Goal: Navigation & Orientation: Find specific page/section

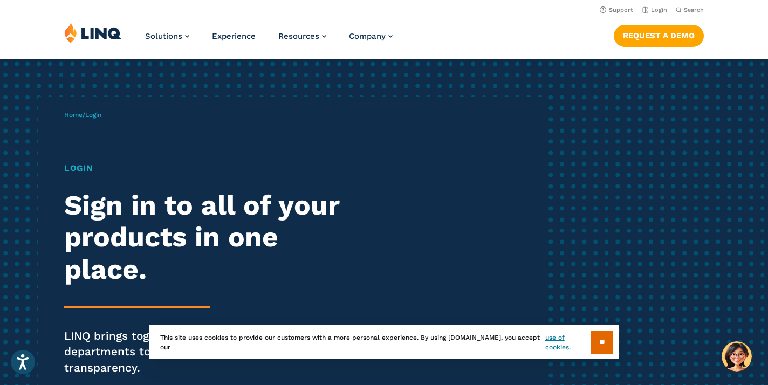
click at [84, 167] on h1 "Login" at bounding box center [212, 168] width 296 height 13
click at [596, 338] on input "**" at bounding box center [602, 341] width 22 height 23
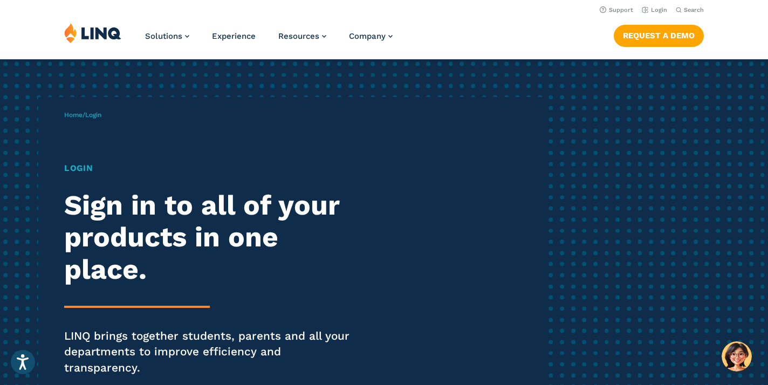
click at [98, 116] on span "Login" at bounding box center [93, 115] width 16 height 8
click at [80, 168] on h1 "Login" at bounding box center [212, 168] width 296 height 13
click at [96, 115] on span "Login" at bounding box center [93, 115] width 16 height 8
click at [68, 116] on link "Home" at bounding box center [73, 115] width 18 height 8
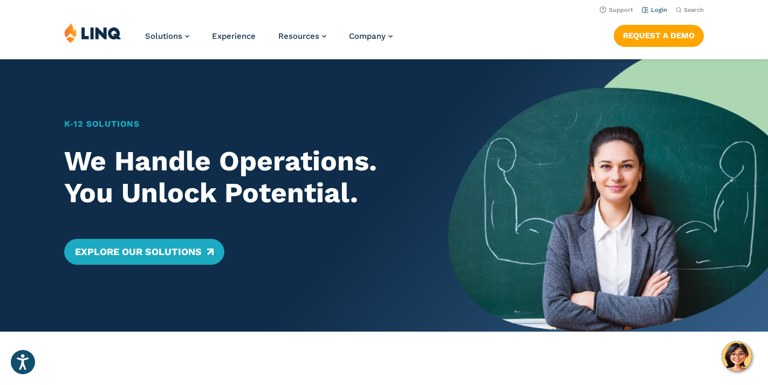
click at [658, 9] on link "Login" at bounding box center [653, 9] width 25 height 7
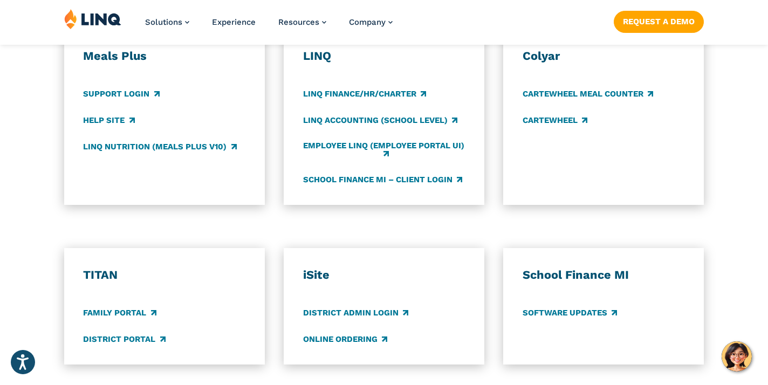
scroll to position [709, 0]
